Goal: Task Accomplishment & Management: Manage account settings

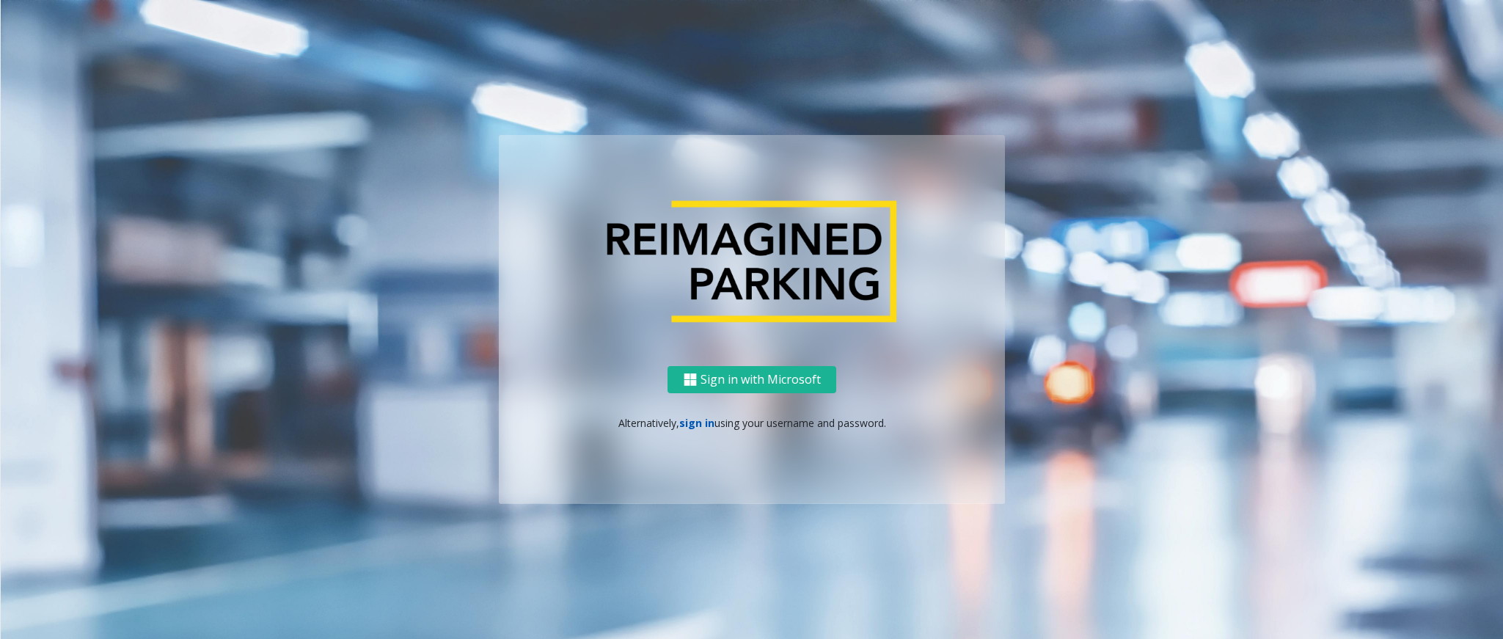
click at [704, 419] on link "sign in" at bounding box center [696, 423] width 35 height 14
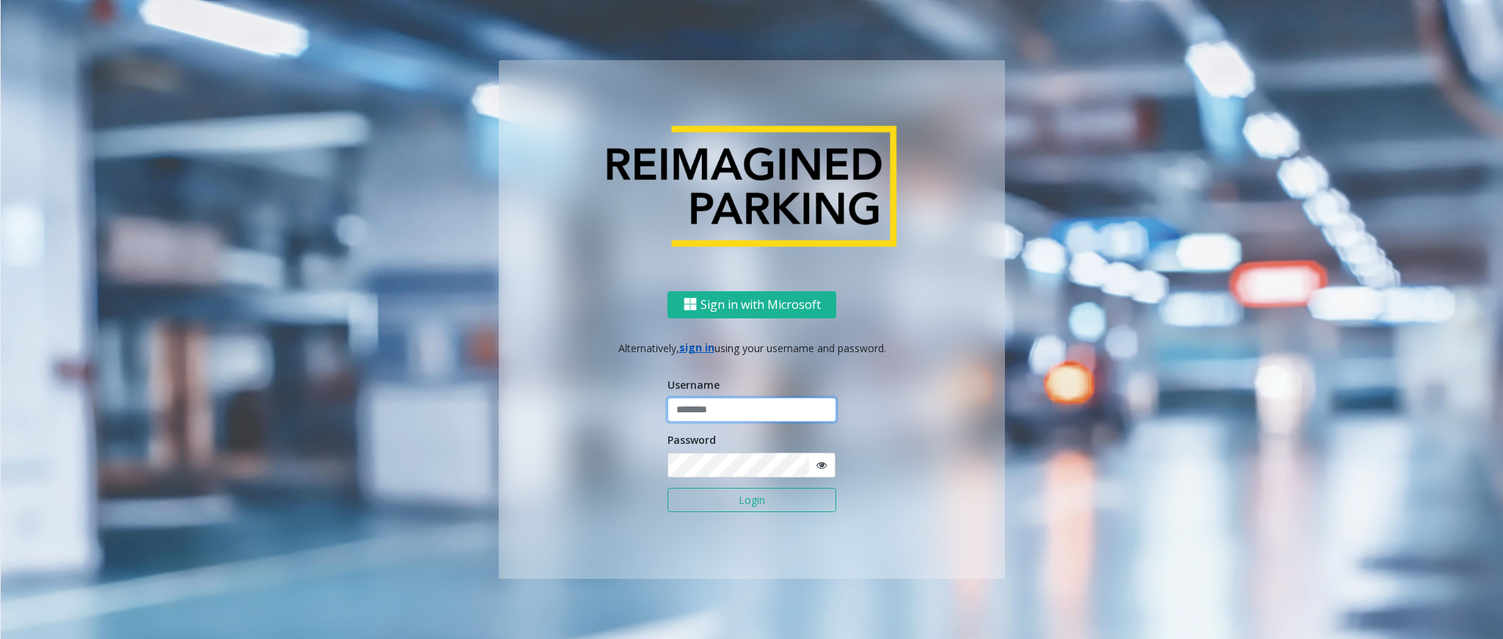
type input "**********"
click at [729, 500] on button "Login" at bounding box center [752, 500] width 169 height 25
